Goal: Task Accomplishment & Management: Complete application form

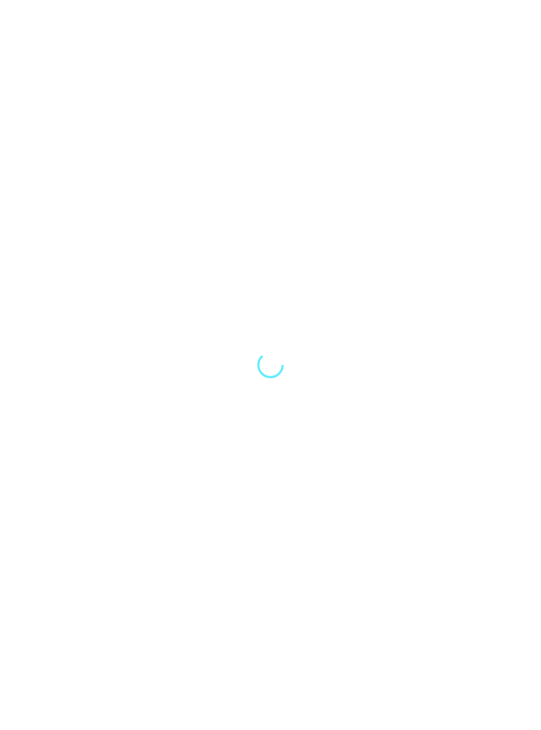
scroll to position [42, 0]
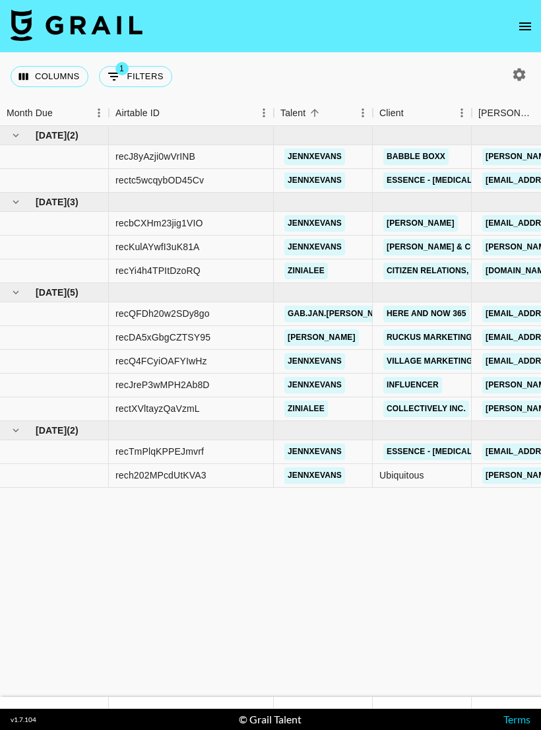
click at [526, 22] on icon "open drawer" at bounding box center [525, 26] width 12 height 8
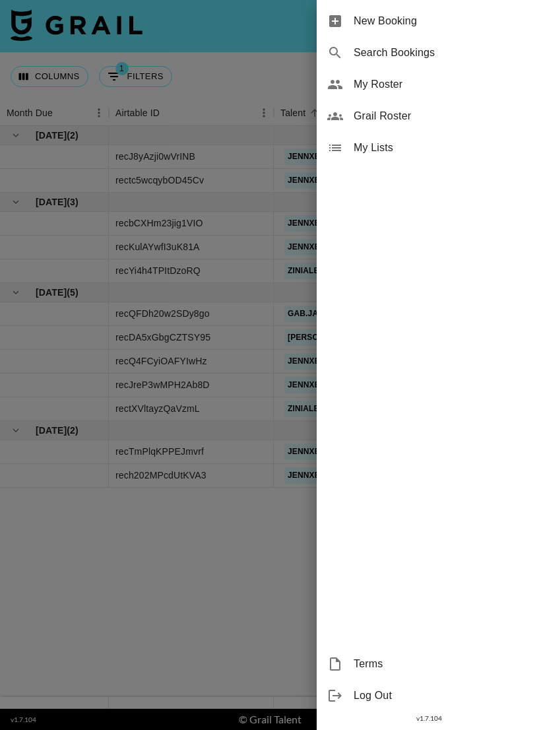
click at [400, 84] on span "My Roster" at bounding box center [442, 85] width 177 height 16
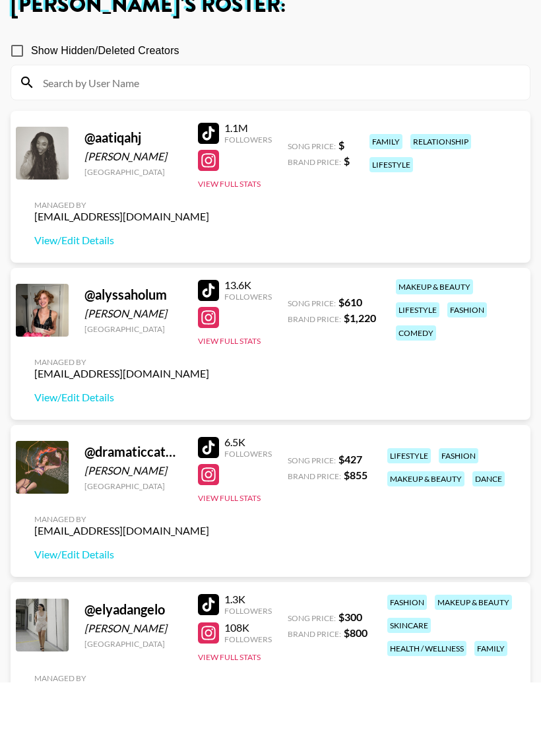
scroll to position [169, 0]
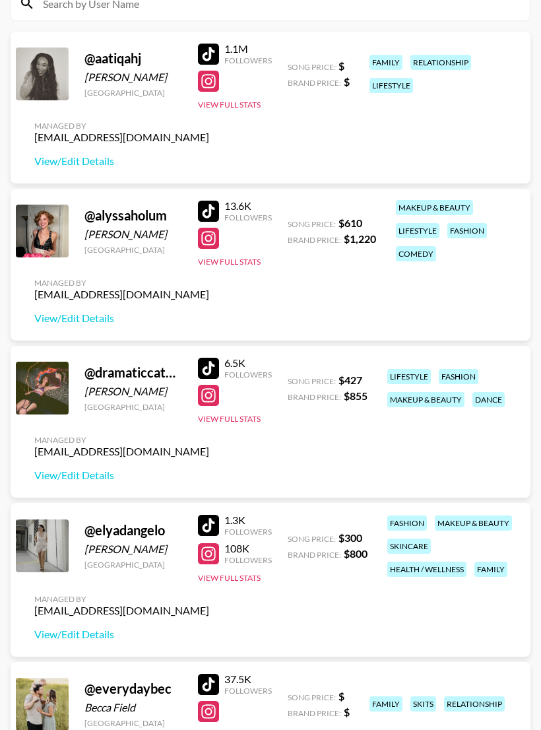
click at [233, 264] on button "View Full Stats" at bounding box center [229, 262] width 63 height 10
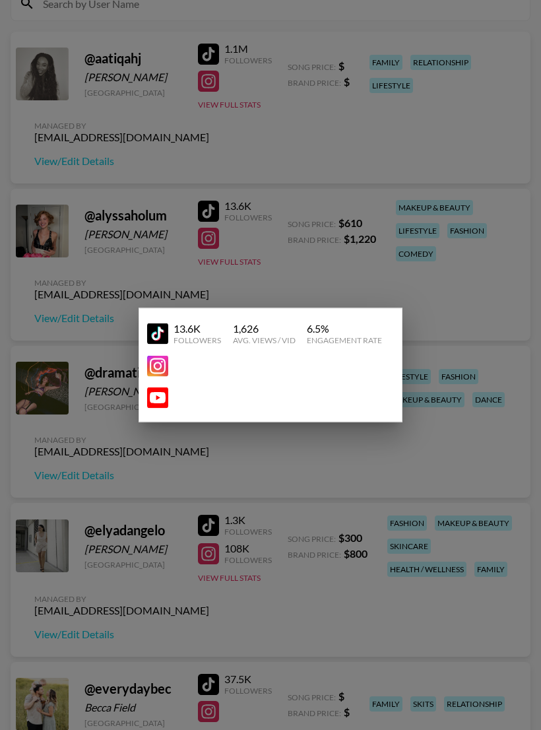
click at [161, 377] on img at bounding box center [157, 366] width 21 height 21
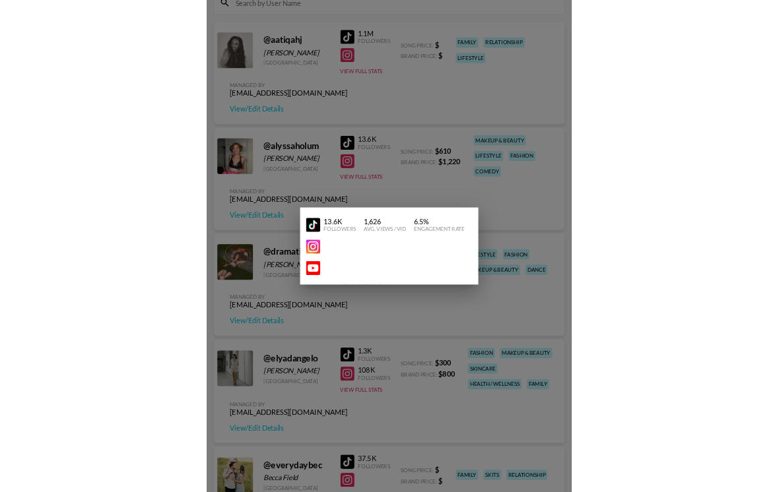
scroll to position [219, 0]
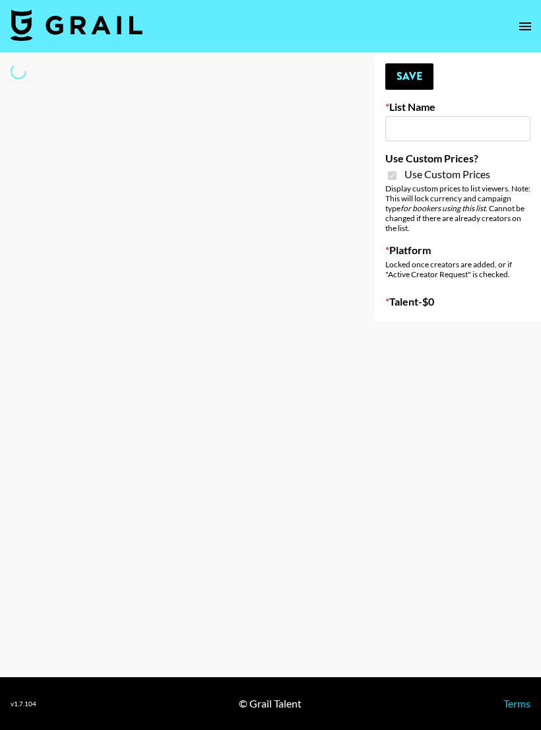
select select "Brand"
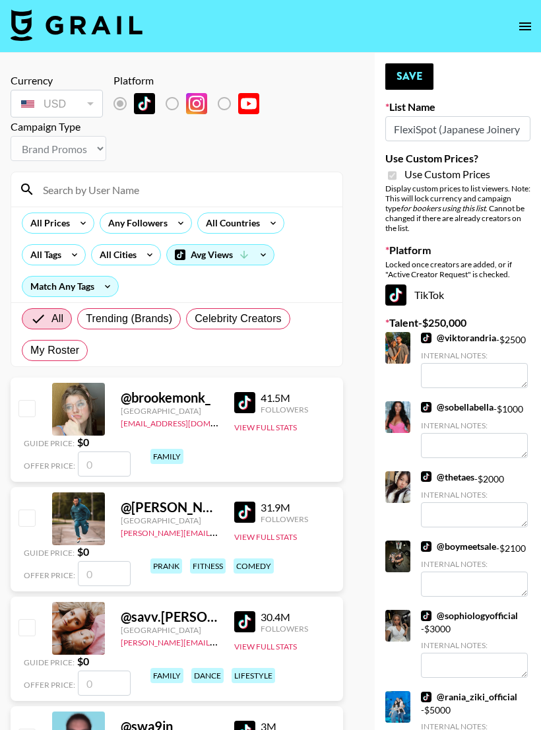
type input "FlexiSpot (Japanese Joinery Bed)"
checkbox input "true"
click at [174, 106] on label "List locked to TikTok." at bounding box center [182, 104] width 49 height 28
click at [181, 99] on label "List locked to TikTok." at bounding box center [182, 104] width 49 height 28
click at [180, 98] on label "List locked to TikTok." at bounding box center [182, 104] width 49 height 28
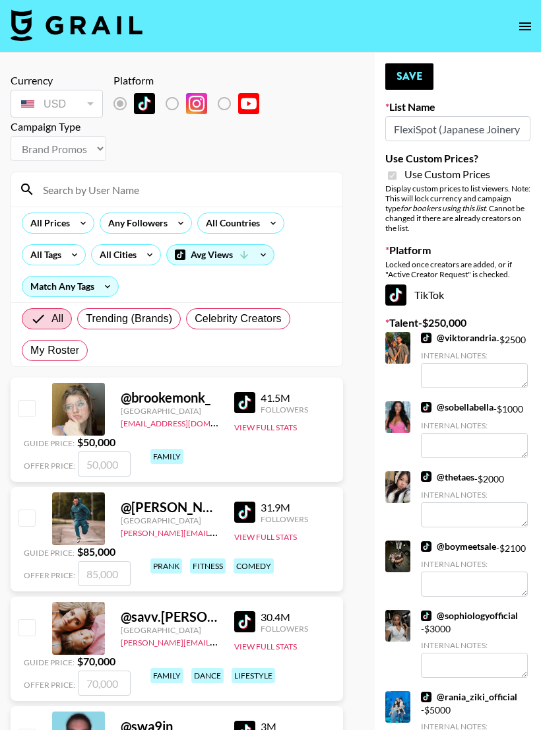
click at [211, 198] on input at bounding box center [185, 189] width 300 height 21
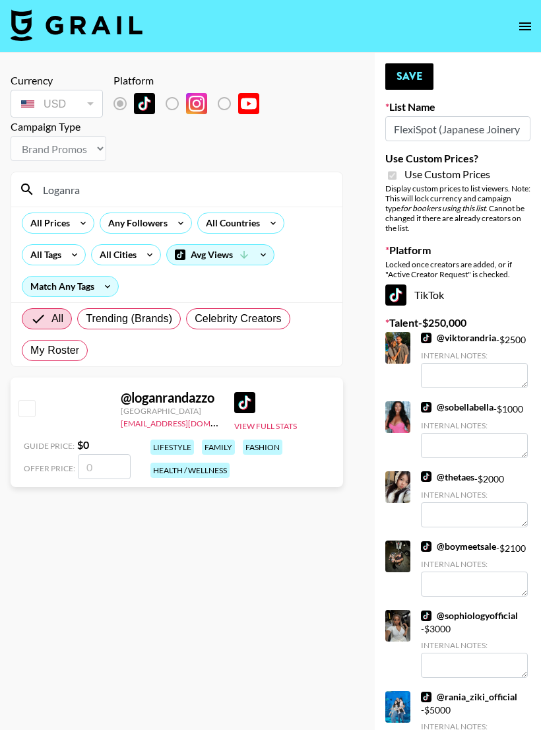
type input "Loganra"
click at [106, 471] on input "number" at bounding box center [104, 466] width 53 height 25
checkbox input "true"
type input "5000"
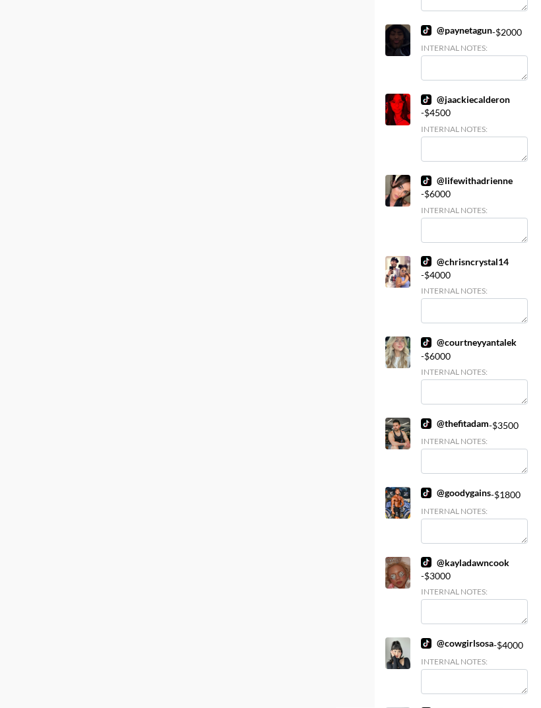
scroll to position [6134, 0]
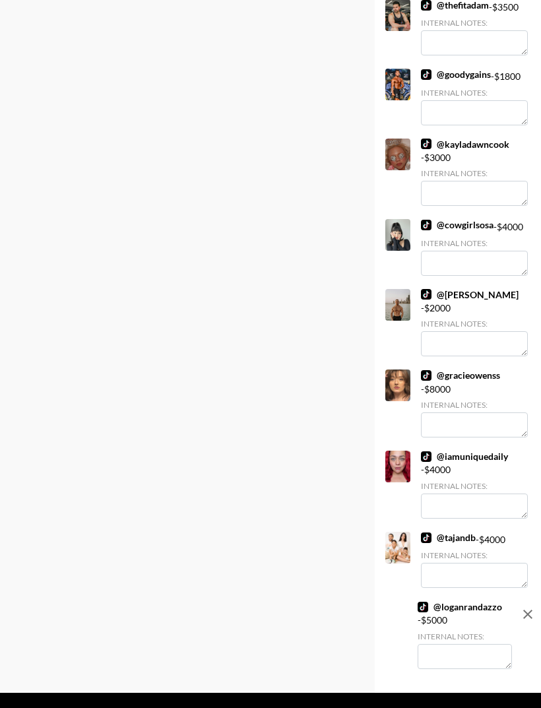
click at [461, 660] on textarea at bounding box center [465, 656] width 94 height 25
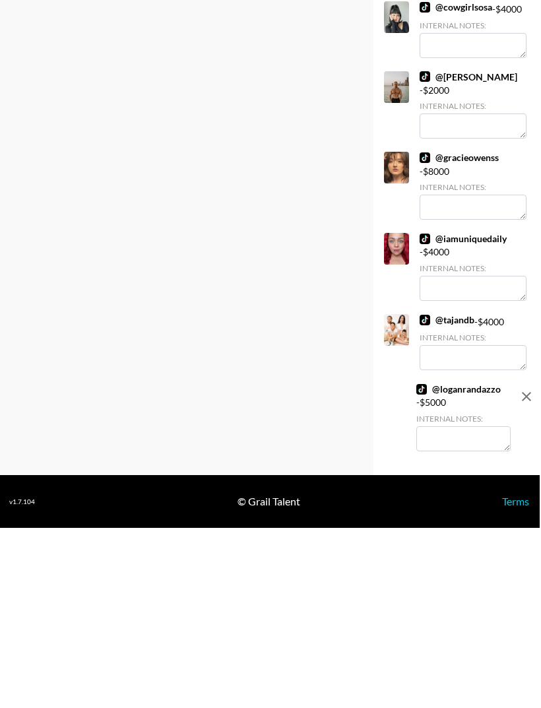
click at [453, 607] on textarea at bounding box center [463, 619] width 94 height 25
paste textarea "https://www.instagram.com/loganrandazzo"
type textarea "https://www.instagram.com/loganrandazzo"
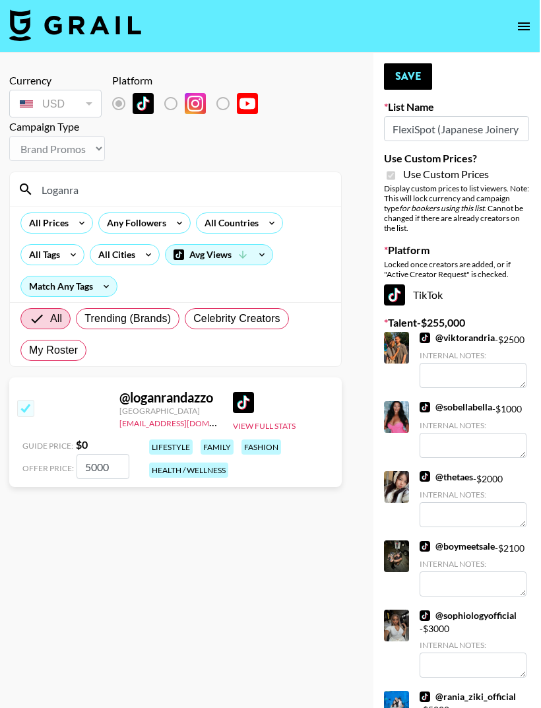
scroll to position [0, 0]
